Goal: Task Accomplishment & Management: Manage account settings

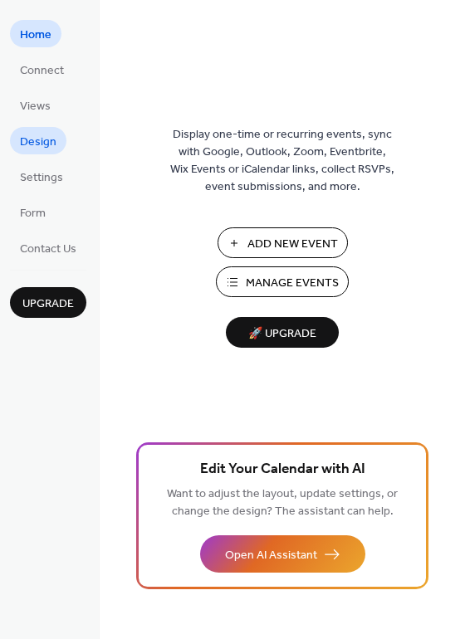
click at [51, 143] on span "Design" at bounding box center [38, 142] width 37 height 17
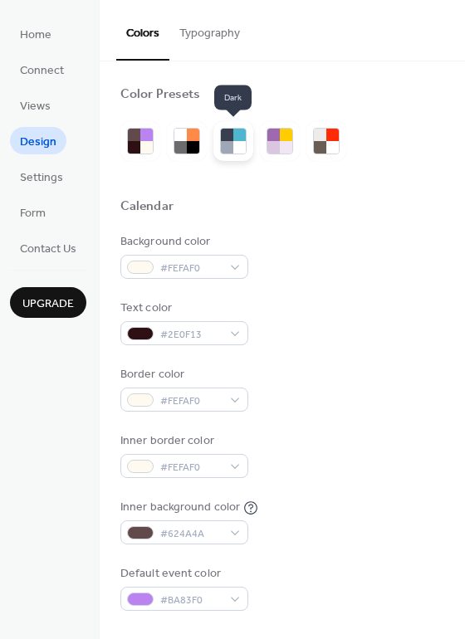
click at [231, 145] on div at bounding box center [227, 147] width 12 height 12
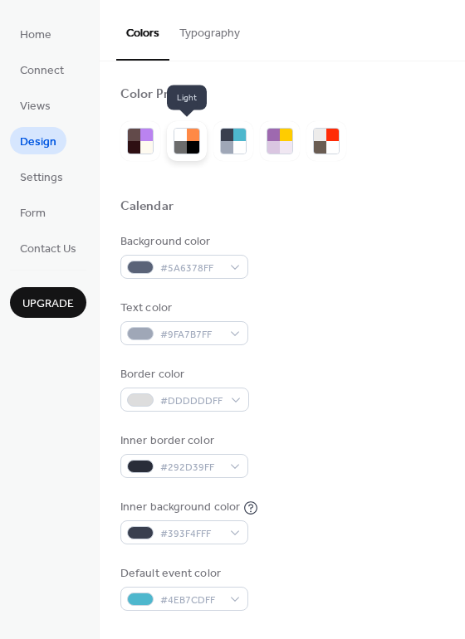
click at [183, 144] on div at bounding box center [180, 147] width 12 height 12
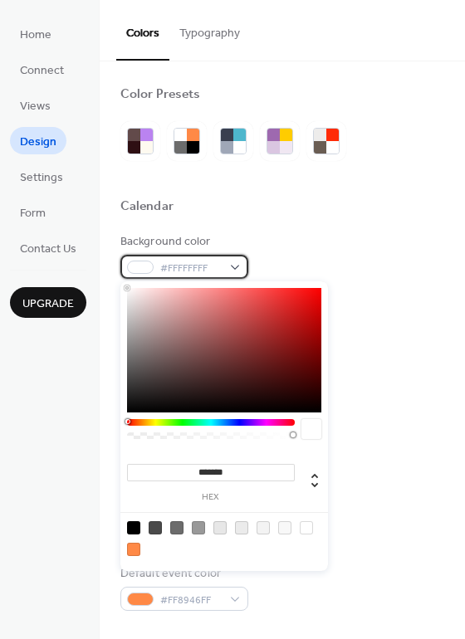
click at [232, 266] on div "#FFFFFFFF" at bounding box center [184, 267] width 128 height 24
click at [209, 425] on div at bounding box center [211, 422] width 168 height 7
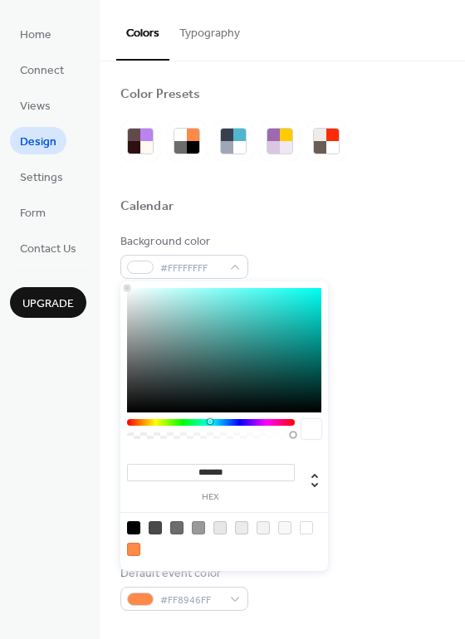
type input "*******"
click at [276, 316] on div at bounding box center [224, 350] width 194 height 125
